Goal: Book appointment/travel/reservation

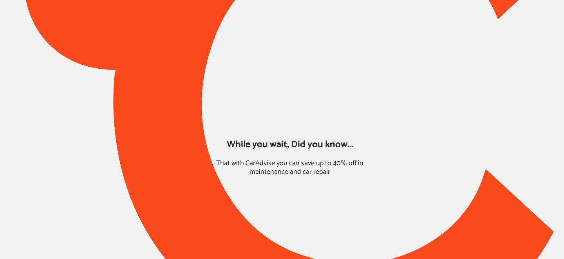
type input "*****"
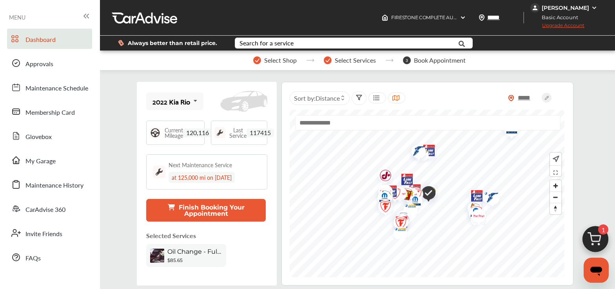
click at [194, 206] on button "Finish Booking Your Appointment" at bounding box center [205, 210] width 119 height 23
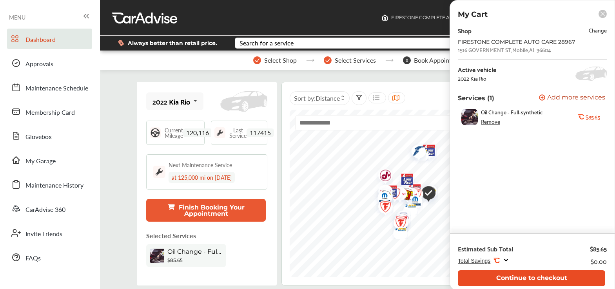
click at [564, 258] on button "Continue to checkout" at bounding box center [531, 278] width 147 height 16
